Goal: Task Accomplishment & Management: Manage account settings

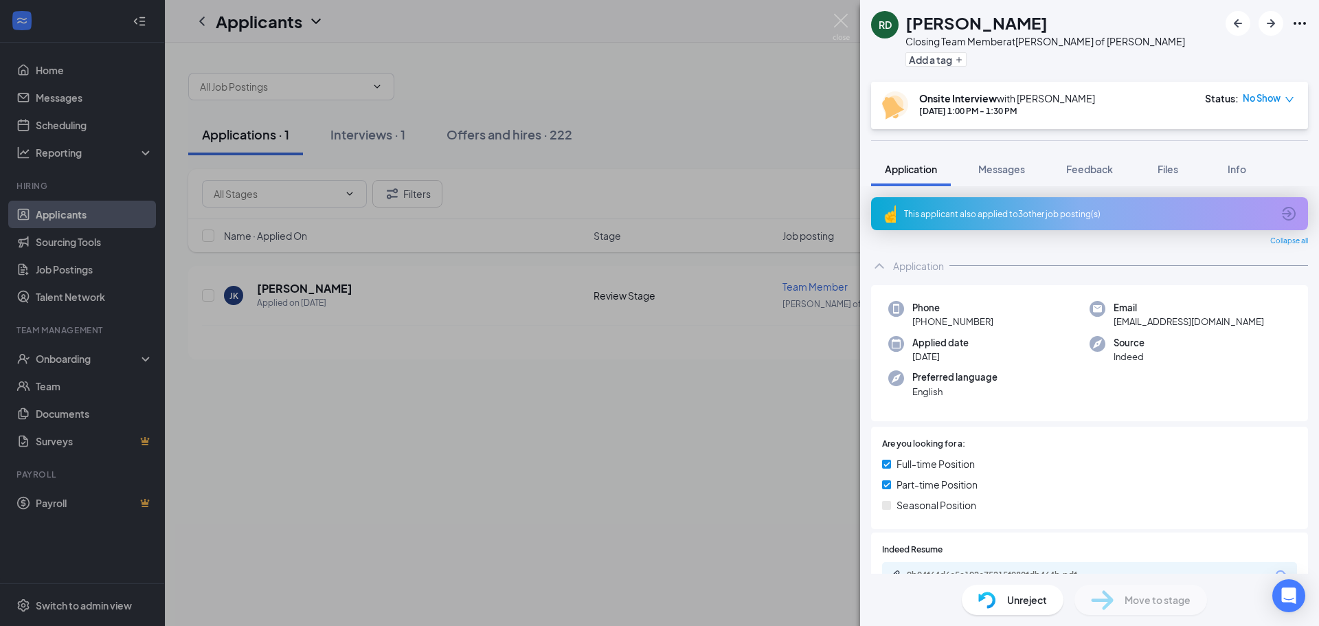
drag, startPoint x: 610, startPoint y: 49, endPoint x: 321, endPoint y: 68, distance: 289.3
click at [611, 49] on div "RD [PERSON_NAME] Closing Team Member at [PERSON_NAME] of [PERSON_NAME] Add a ta…" at bounding box center [659, 313] width 1319 height 626
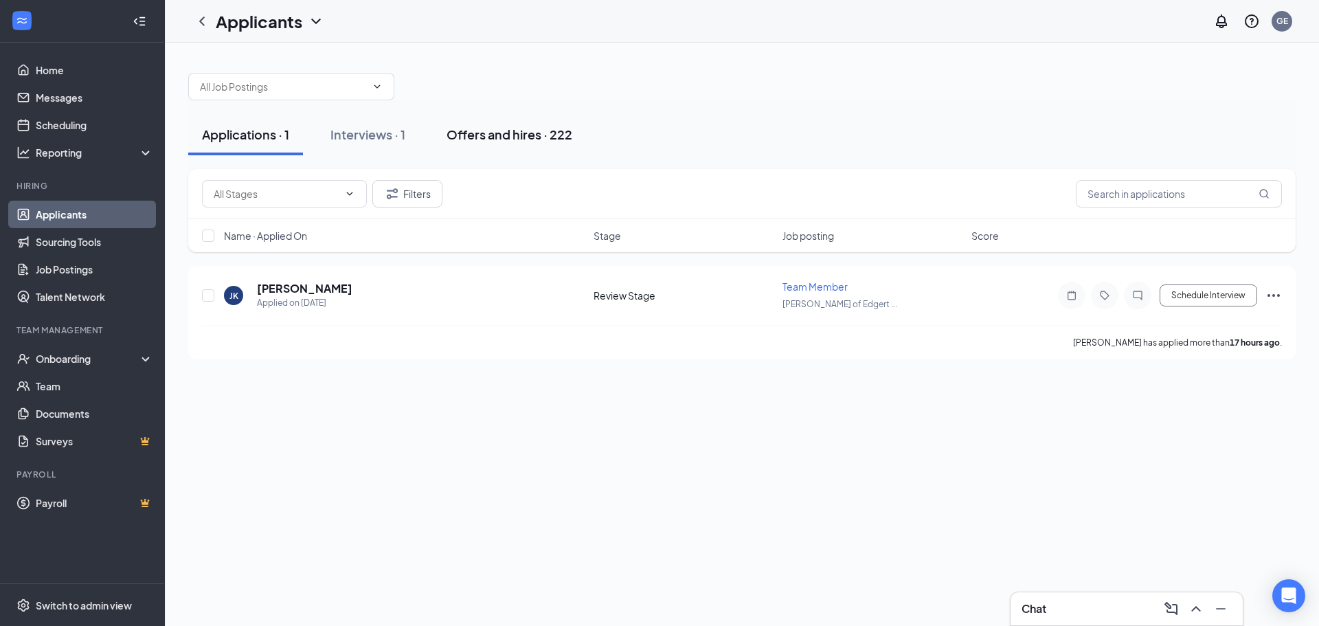
click at [537, 133] on div "Offers and hires · 222" at bounding box center [510, 134] width 126 height 17
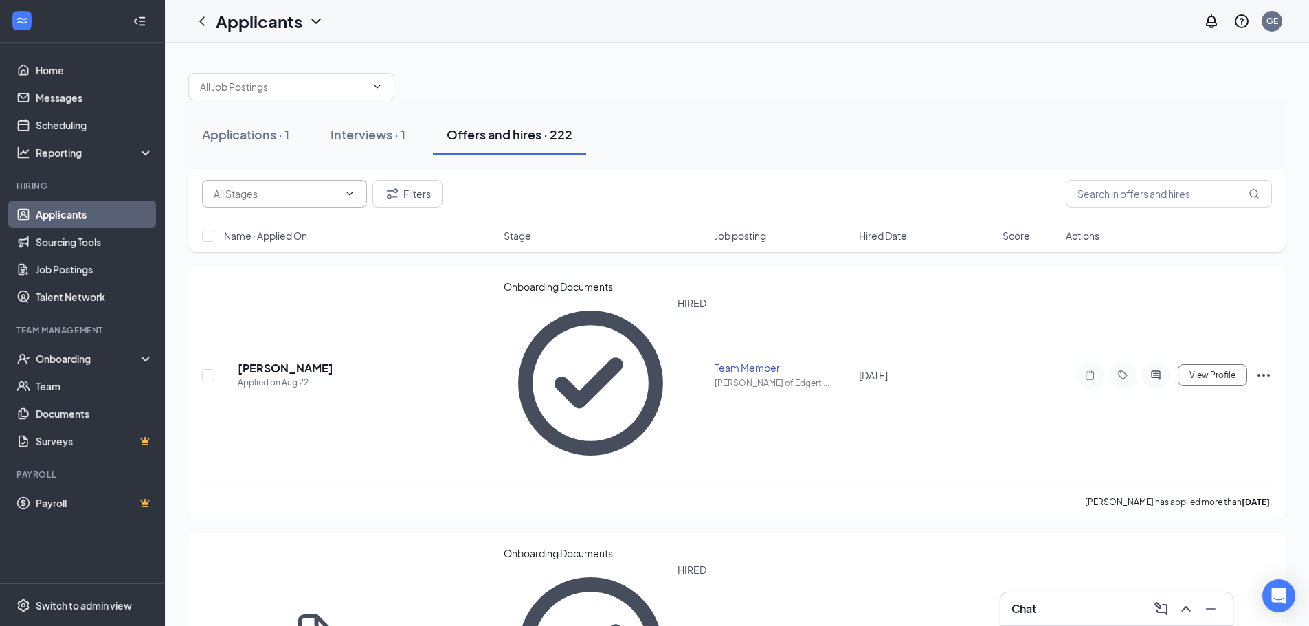
click at [283, 190] on input "text" at bounding box center [276, 193] width 125 height 15
click at [1154, 201] on input "text" at bounding box center [1169, 193] width 206 height 27
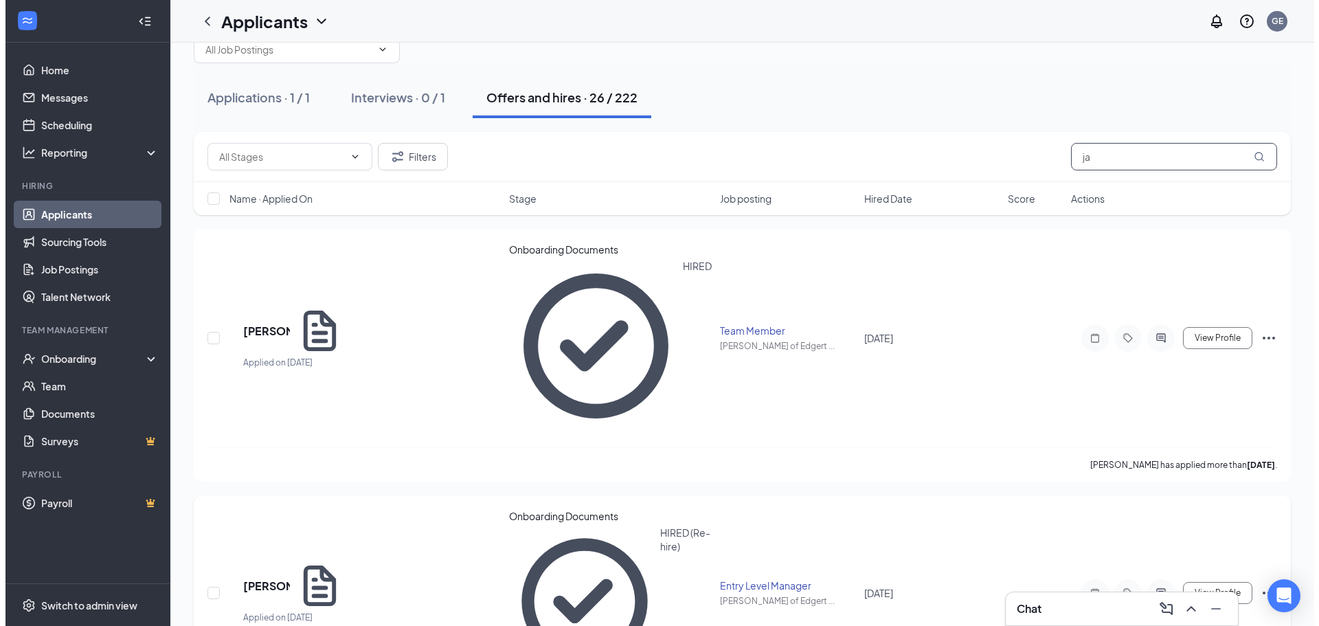
scroll to position [69, 0]
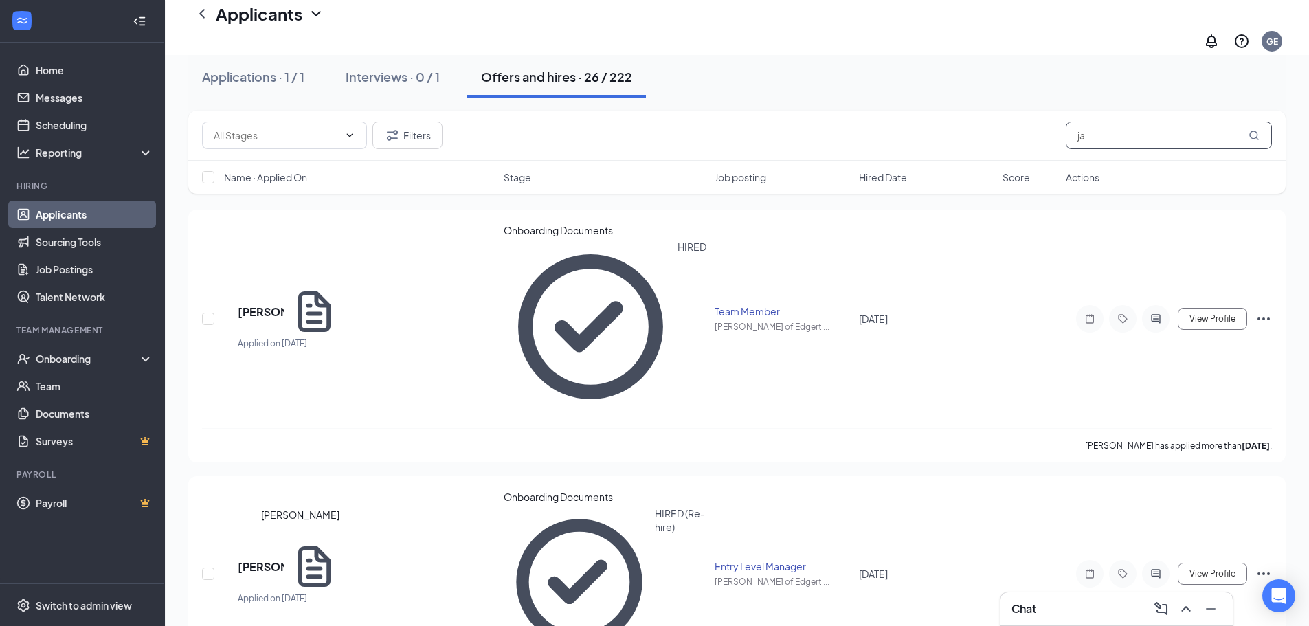
type input "ja"
